Goal: Find specific page/section: Find specific page/section

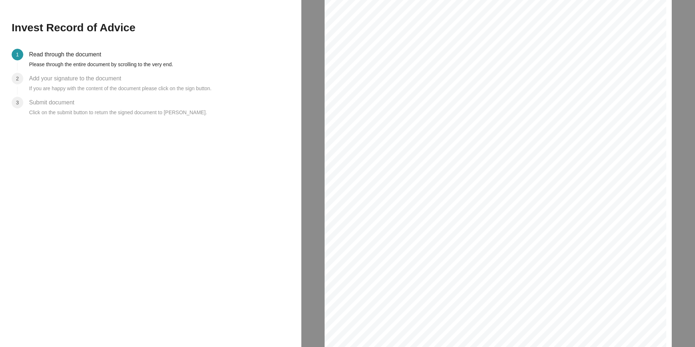
drag, startPoint x: 353, startPoint y: 20, endPoint x: 453, endPoint y: 143, distance: 158.6
click at [472, 169] on div "Invest Record of Advice Date : [DATE] Client Name : [PERSON_NAME] Client ID Num…" at bounding box center [494, 241] width 341 height 483
click at [453, 142] on div "Invest Record of Advice Date : [DATE] Client Name : [PERSON_NAME] Client ID Num…" at bounding box center [494, 241] width 341 height 483
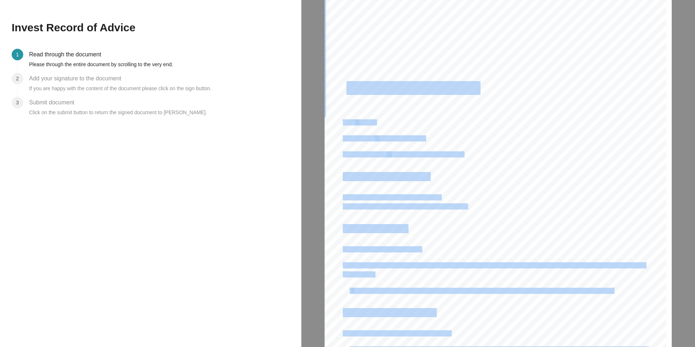
drag, startPoint x: 346, startPoint y: 26, endPoint x: 346, endPoint y: 86, distance: 60.3
click at [346, 86] on div "Invest Record of Advice Date : [DATE] Client Name : [PERSON_NAME] Client ID Num…" at bounding box center [494, 241] width 341 height 483
drag, startPoint x: 346, startPoint y: 86, endPoint x: 433, endPoint y: 114, distance: 91.6
click at [433, 114] on div "Invest Record of Advice Date : [DATE] Client Name : [PERSON_NAME] Client ID Num…" at bounding box center [494, 241] width 341 height 483
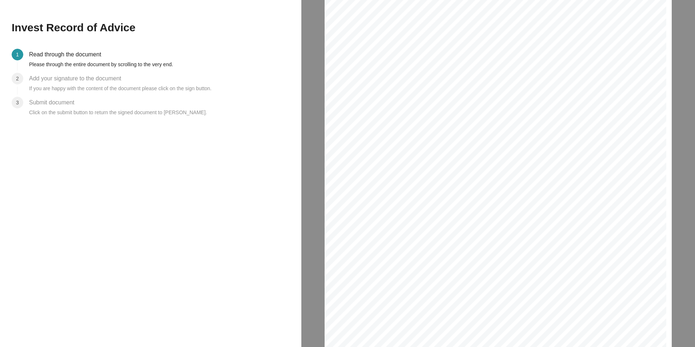
scroll to position [4357, 353]
drag, startPoint x: 372, startPoint y: 32, endPoint x: 472, endPoint y: 245, distance: 235.1
click at [477, 250] on div "Invest Record of Advice Date : [DATE] Client Name : [PERSON_NAME] Client ID Num…" at bounding box center [494, 241] width 341 height 483
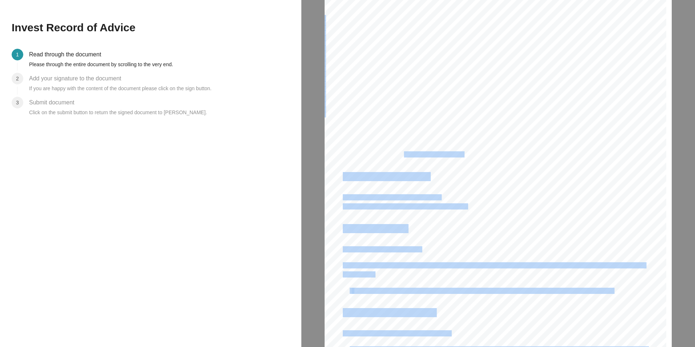
drag, startPoint x: 341, startPoint y: 84, endPoint x: 380, endPoint y: 136, distance: 64.9
click at [393, 149] on div "Invest Record of Advice Date : [DATE] Client Name : [PERSON_NAME] Client ID Num…" at bounding box center [494, 241] width 341 height 483
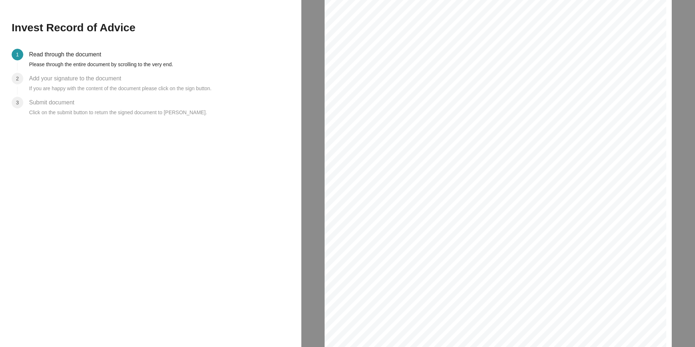
click at [357, 100] on div "Invest Record of Advice Date : [DATE] Client Name : [PERSON_NAME] Client ID Num…" at bounding box center [494, 241] width 341 height 483
drag, startPoint x: 342, startPoint y: 82, endPoint x: 386, endPoint y: 121, distance: 58.7
click at [386, 121] on div "Invest Record of Advice Date : [DATE] Client Name : [PERSON_NAME] Client ID Num…" at bounding box center [494, 241] width 341 height 483
click at [370, 86] on span "Invest Record of Advice" at bounding box center [410, 88] width 134 height 13
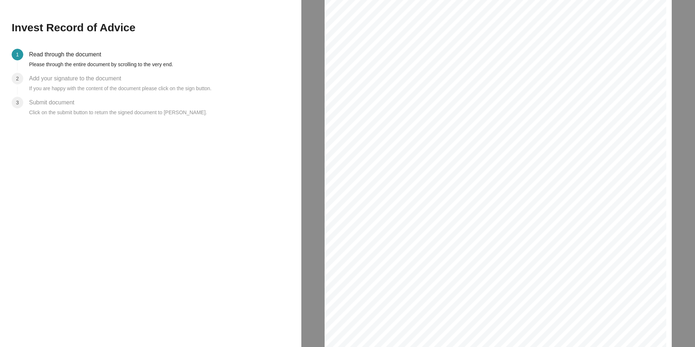
drag, startPoint x: 370, startPoint y: 86, endPoint x: 345, endPoint y: 88, distance: 24.4
click at [345, 88] on span "Invest Record of Advice" at bounding box center [410, 88] width 134 height 13
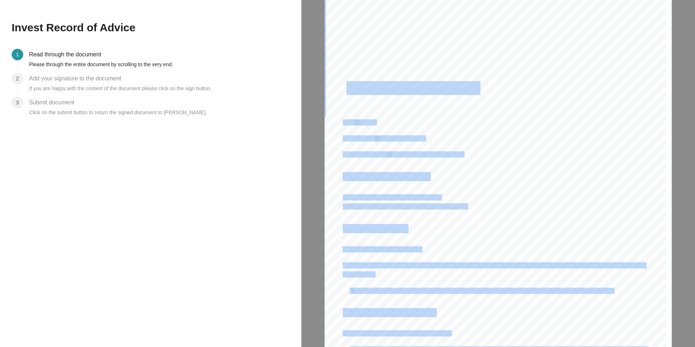
drag, startPoint x: 344, startPoint y: 86, endPoint x: 411, endPoint y: 173, distance: 109.4
click at [411, 173] on div "Invest Record of Advice Date : [DATE] Client Name : [PERSON_NAME] Client ID Num…" at bounding box center [494, 241] width 341 height 483
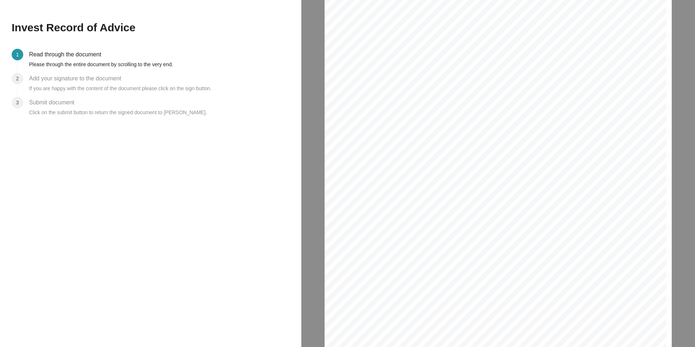
drag, startPoint x: 411, startPoint y: 173, endPoint x: 386, endPoint y: 110, distance: 67.1
click at [395, 112] on div "Invest Record of Advice Date : [DATE] Client Name : [PERSON_NAME] Client ID Num…" at bounding box center [494, 241] width 341 height 483
click at [342, 89] on div "Invest Record of Advice Date : [DATE] Client Name : [PERSON_NAME] Client ID Num…" at bounding box center [494, 241] width 341 height 483
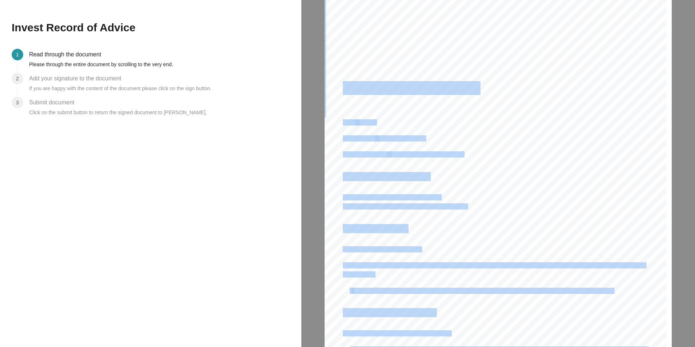
drag, startPoint x: 344, startPoint y: 87, endPoint x: 444, endPoint y: 236, distance: 179.8
click at [444, 236] on div "Invest Record of Advice Date : [DATE] Client Name : [PERSON_NAME] Client ID Num…" at bounding box center [494, 241] width 341 height 483
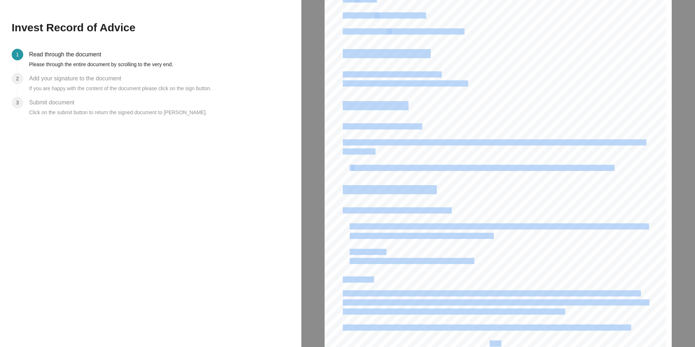
scroll to position [145, 0]
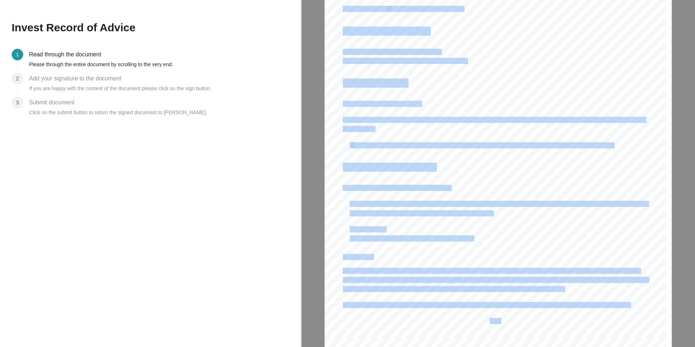
copy div "Invest Record of Advice Date : [DATE] Client Name : [PERSON_NAME] Client ID Num…"
click at [497, 68] on div "Invest Record of Advice Date : [DATE] Client Name : [PERSON_NAME] Client ID Num…" at bounding box center [494, 96] width 341 height 483
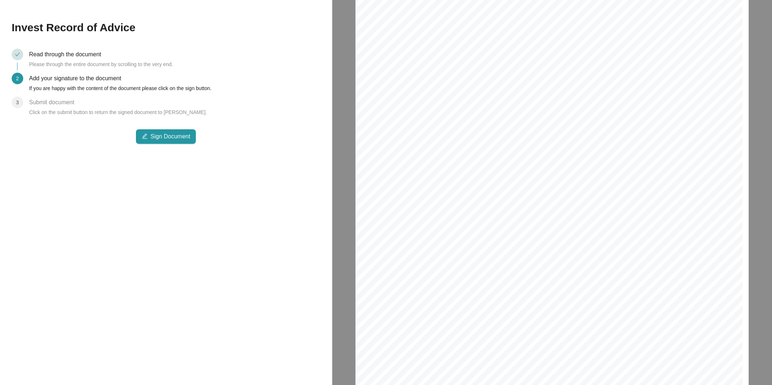
scroll to position [4543, 0]
